Goal: Share content

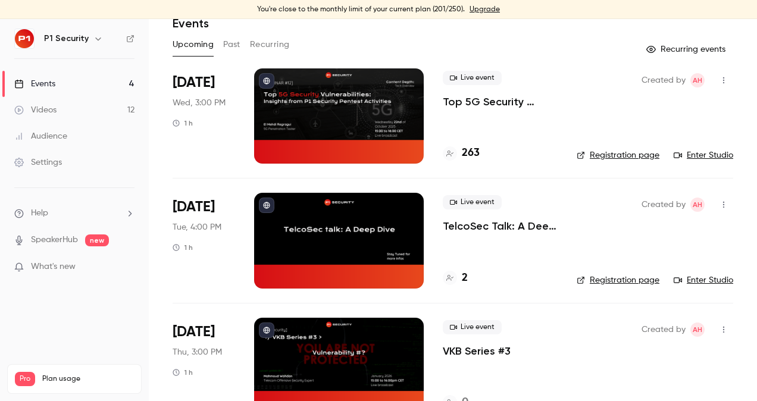
scroll to position [17, 0]
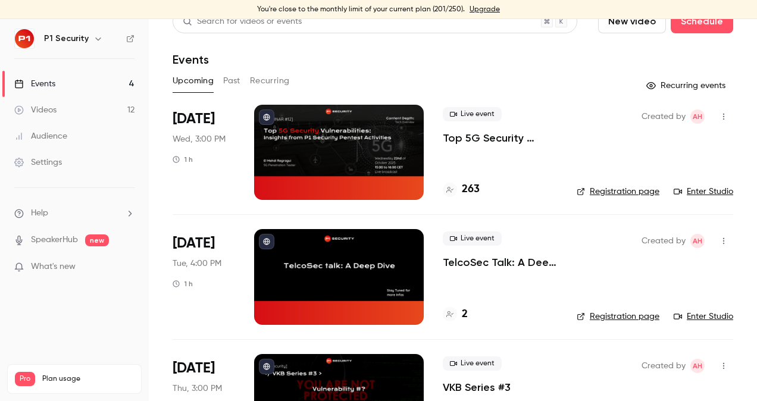
click at [503, 131] on p "Top 5G Security Vulnerabilities: Insights from P1 Security Pentest Activities" at bounding box center [499, 138] width 115 height 14
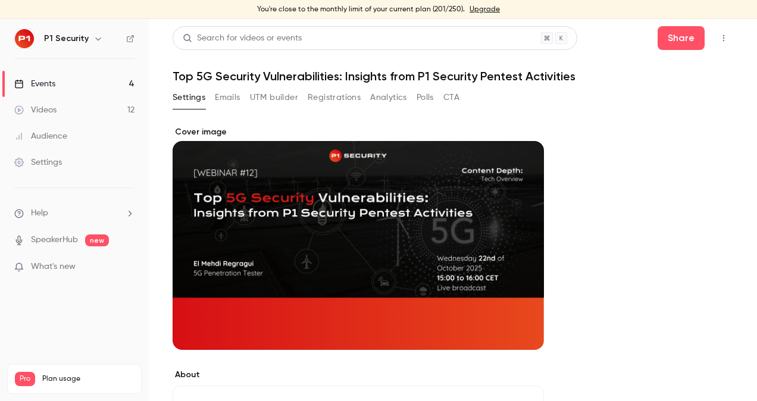
click at [307, 90] on button "Registrations" at bounding box center [333, 97] width 53 height 19
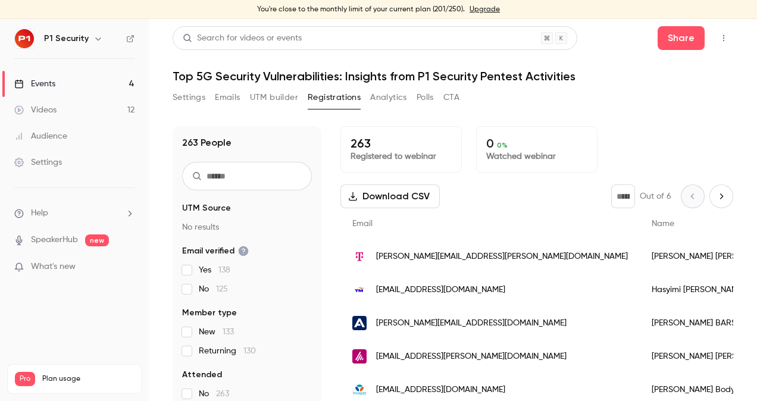
click at [42, 87] on div "Events" at bounding box center [34, 84] width 41 height 12
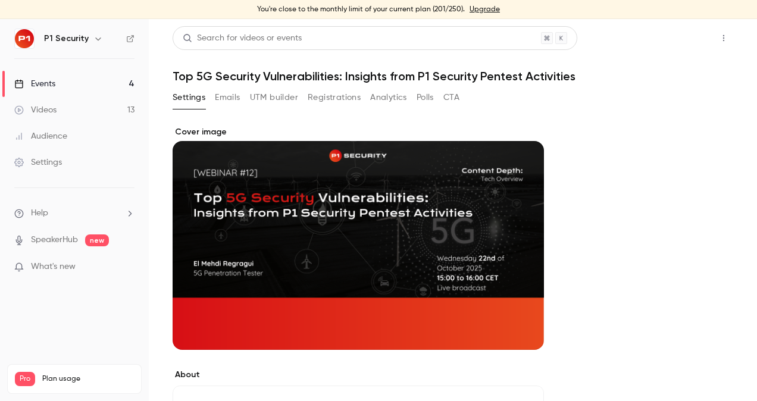
click at [668, 36] on button "Share" at bounding box center [680, 38] width 47 height 24
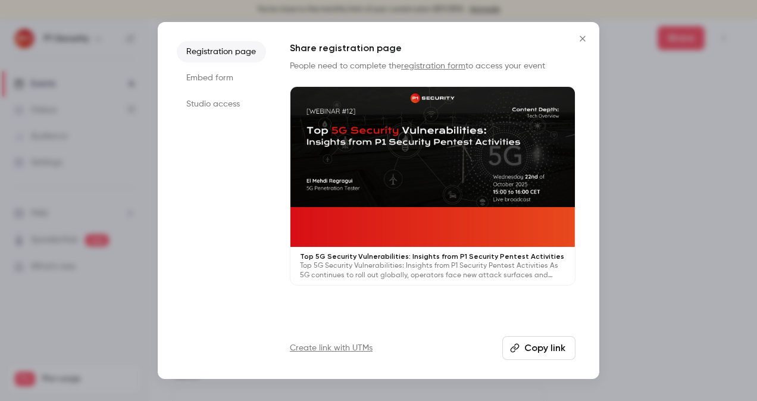
click at [560, 338] on button "Copy link" at bounding box center [538, 348] width 73 height 24
